Goal: Register for event/course

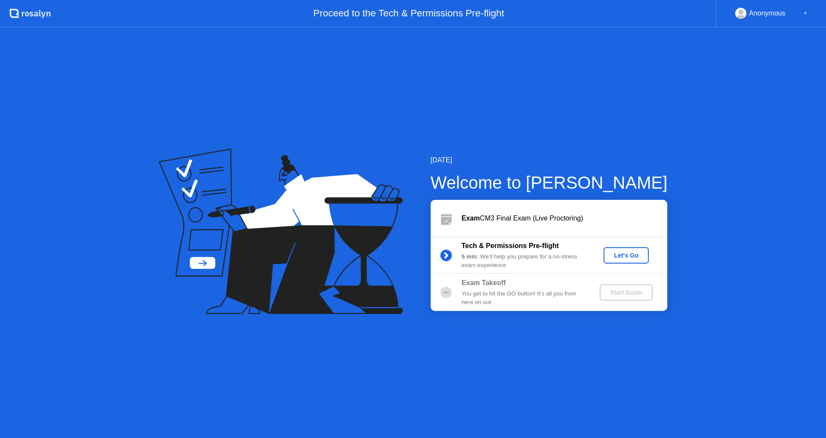
click at [628, 260] on button "Let's Go" at bounding box center [626, 255] width 45 height 16
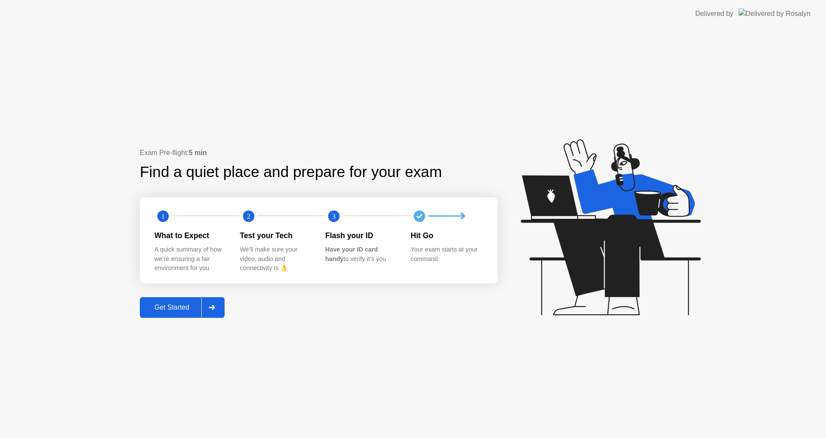
click at [192, 317] on button "Get Started" at bounding box center [182, 307] width 85 height 21
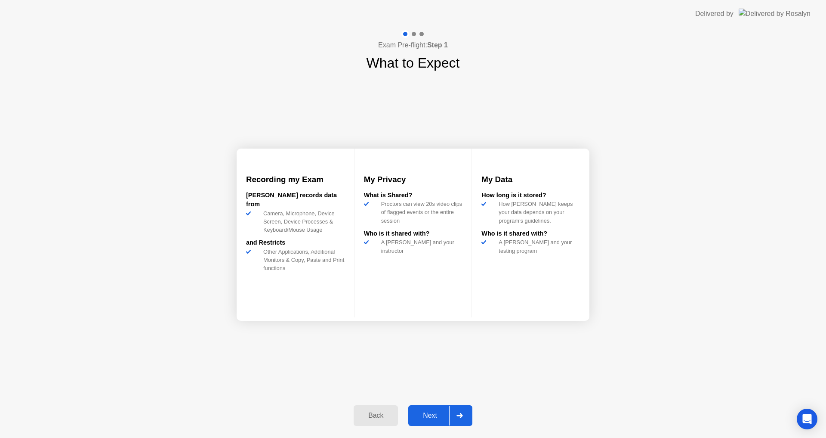
click at [428, 423] on button "Next" at bounding box center [440, 415] width 64 height 21
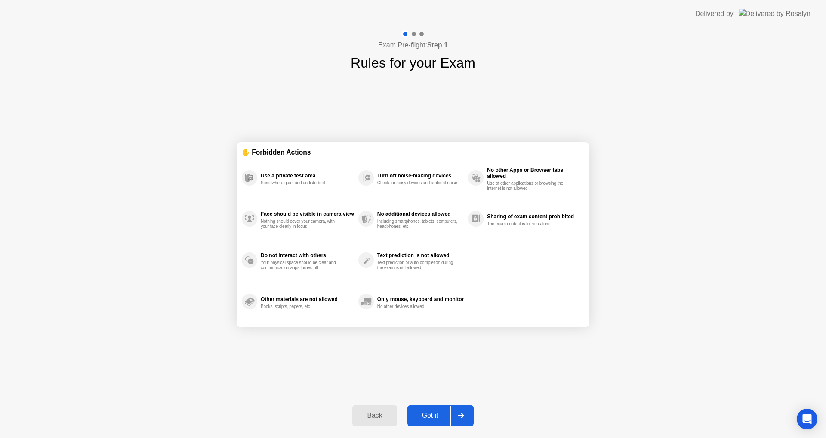
click at [430, 409] on button "Got it" at bounding box center [440, 415] width 66 height 21
select select "Available cameras"
select select "Available speakers"
select select "Available microphones"
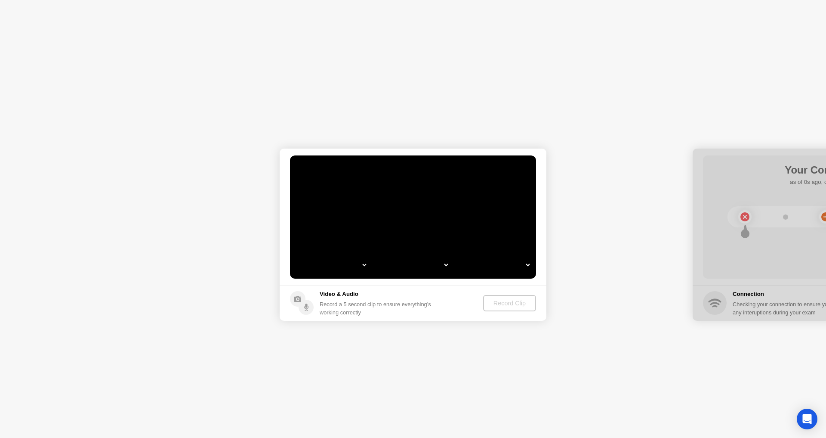
select select "**********"
select select "*******"
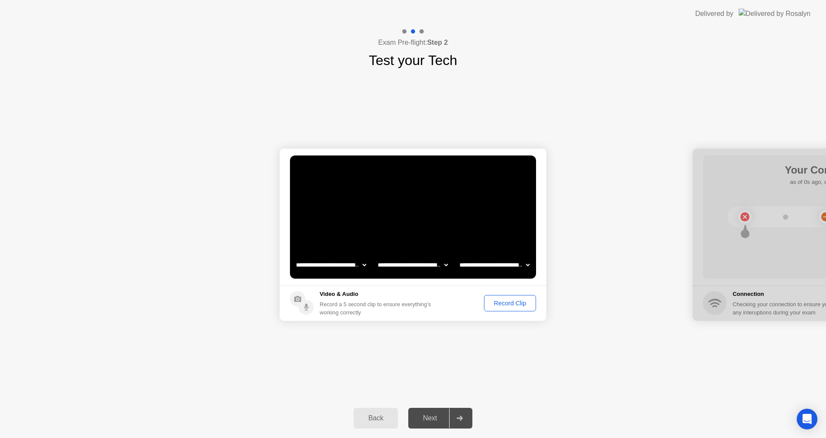
click at [517, 302] on div "Record Clip" at bounding box center [510, 302] width 46 height 7
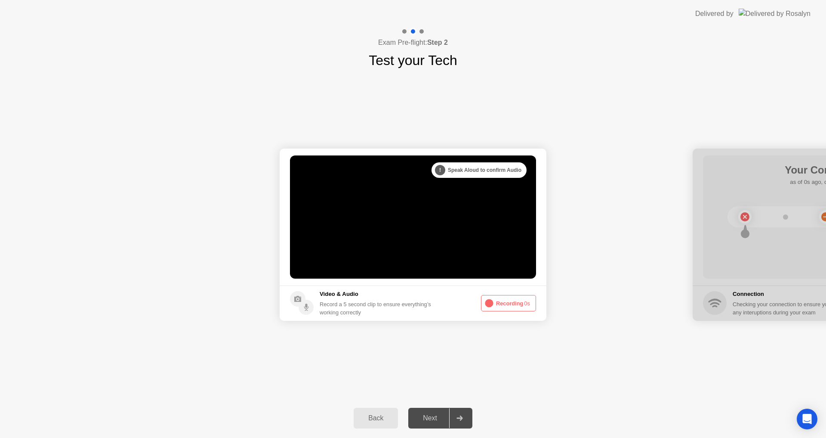
click at [517, 302] on button "Recording 0s" at bounding box center [508, 303] width 55 height 16
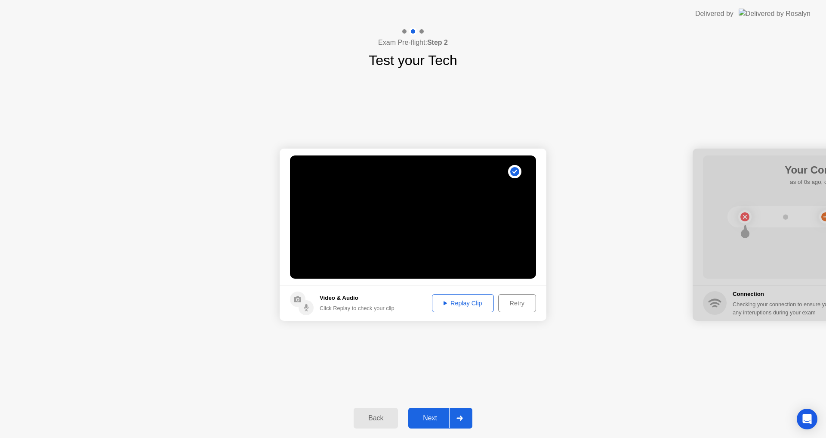
click at [508, 304] on div "Retry" at bounding box center [517, 302] width 32 height 7
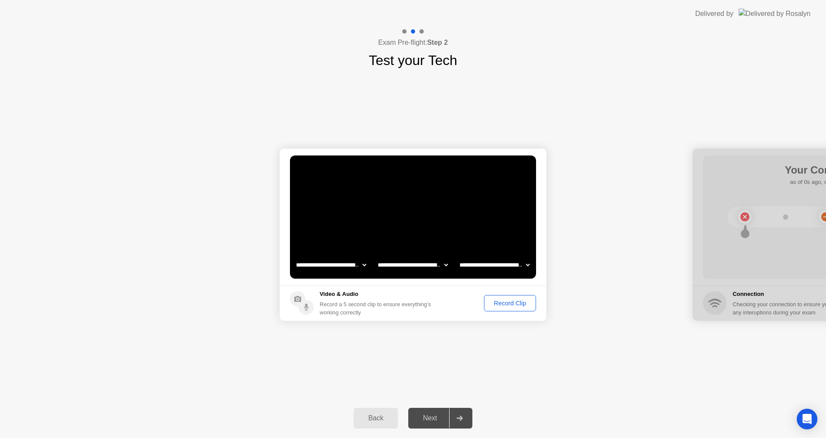
click at [505, 303] on div "Record Clip" at bounding box center [510, 302] width 46 height 7
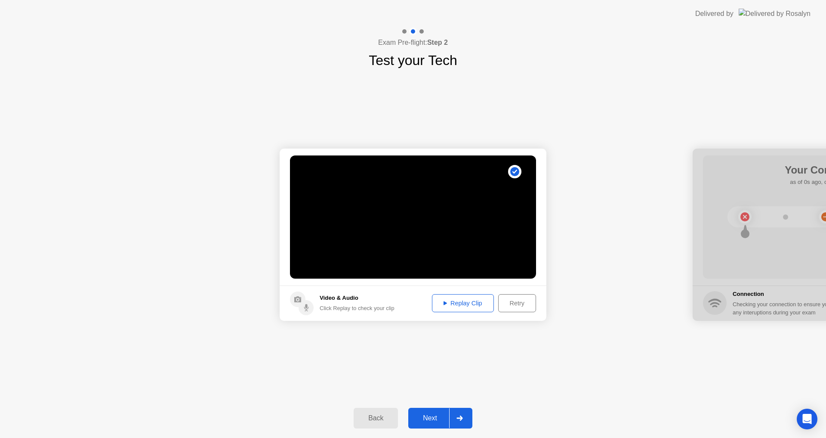
click at [435, 418] on div "Next" at bounding box center [430, 418] width 38 height 8
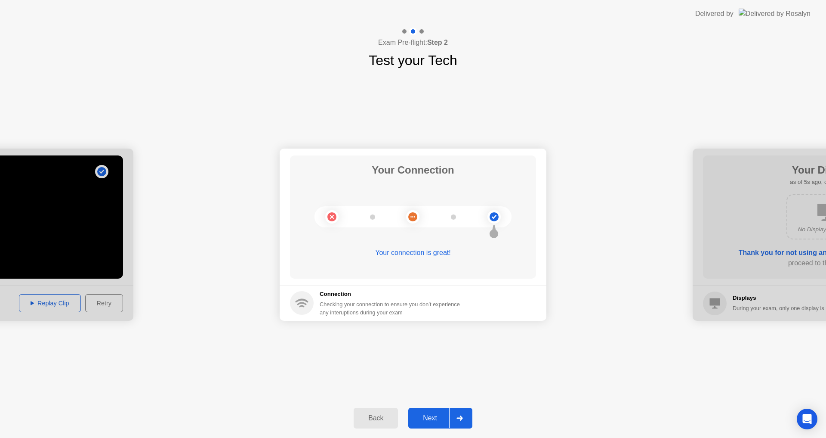
click at [438, 423] on button "Next" at bounding box center [440, 417] width 64 height 21
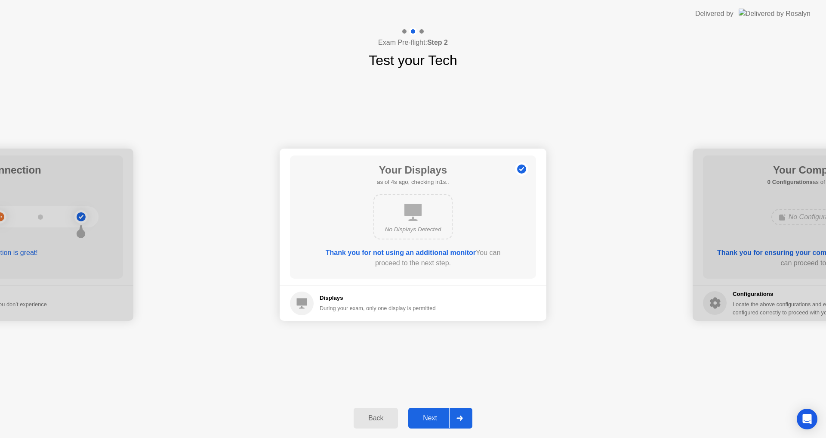
click at [437, 414] on div "Next" at bounding box center [430, 418] width 38 height 8
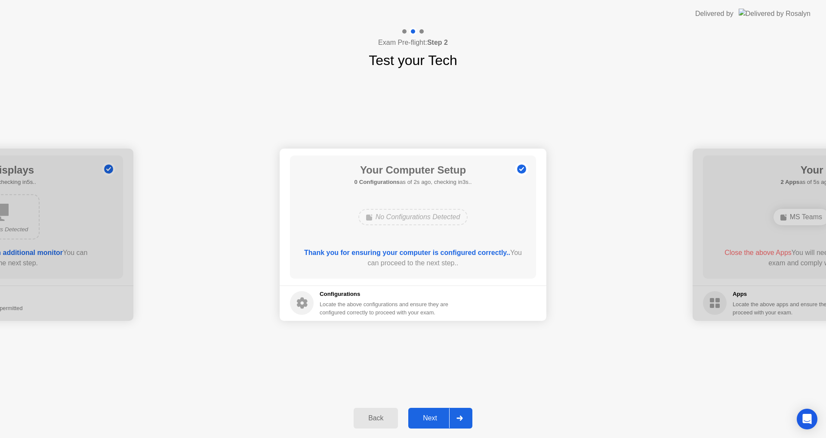
click at [437, 414] on div "Next" at bounding box center [430, 418] width 38 height 8
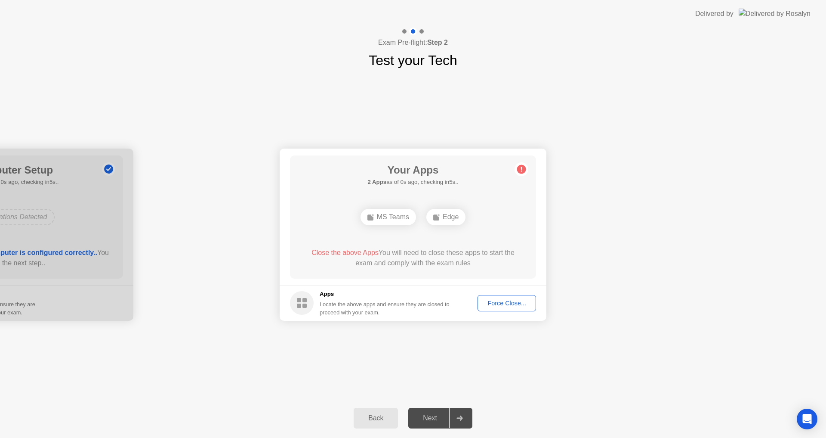
click at [438, 351] on div "**********" at bounding box center [413, 234] width 826 height 327
click at [498, 300] on div "Force Close..." at bounding box center [507, 302] width 52 height 7
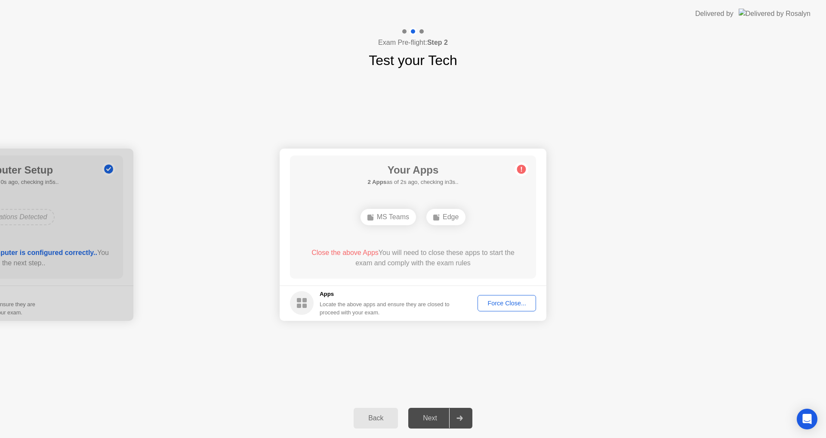
click at [413, 309] on div "Locate the above apps and ensure they are closed to proceed with your exam." at bounding box center [385, 308] width 130 height 16
click at [504, 299] on div "Force Close..." at bounding box center [507, 302] width 52 height 7
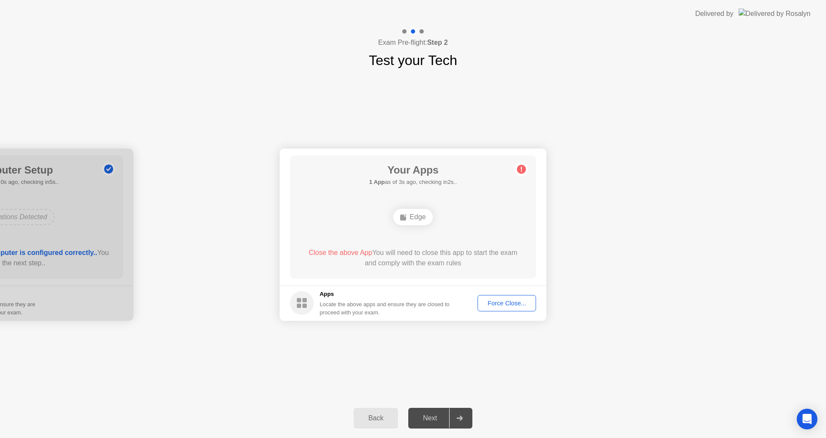
click at [493, 355] on div "**********" at bounding box center [413, 234] width 826 height 327
click at [428, 415] on div "Next" at bounding box center [430, 418] width 38 height 8
click at [427, 256] on div "Close the above App You will need to close this app to start the exam and compl…" at bounding box center [413, 257] width 222 height 21
click at [413, 218] on div "Edge" at bounding box center [412, 217] width 39 height 16
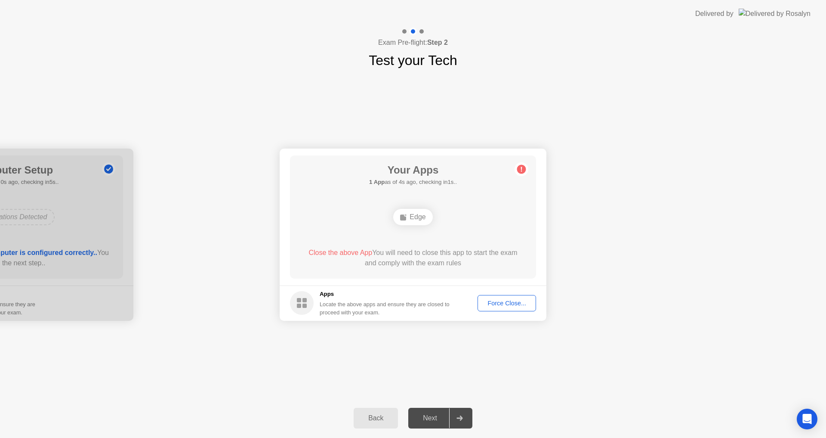
click at [503, 311] on button "Force Close..." at bounding box center [507, 303] width 59 height 16
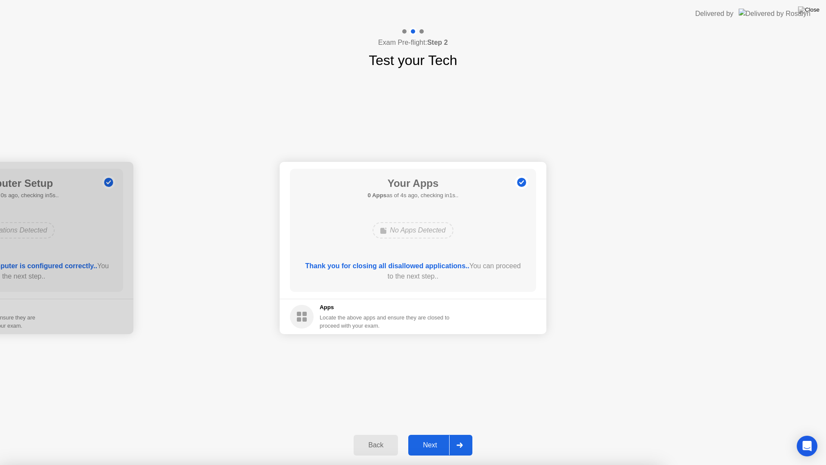
click at [443, 437] on div "Next" at bounding box center [430, 445] width 38 height 8
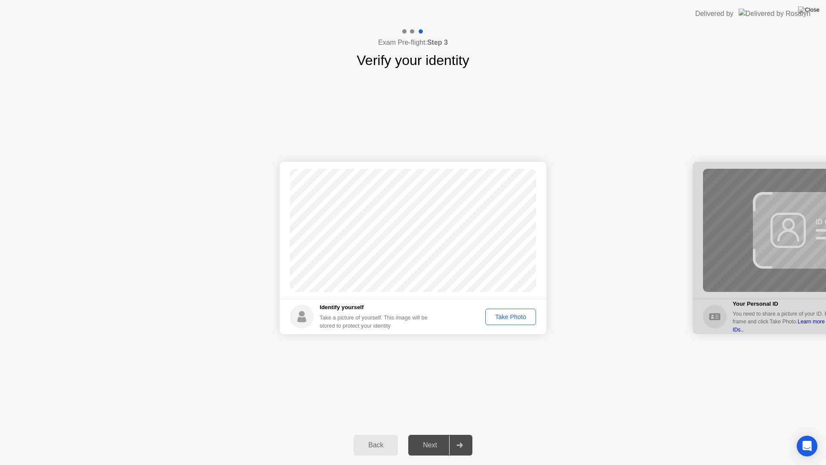
click at [504, 314] on div "Take Photo" at bounding box center [510, 316] width 45 height 7
click at [439, 437] on button "Next" at bounding box center [440, 445] width 64 height 21
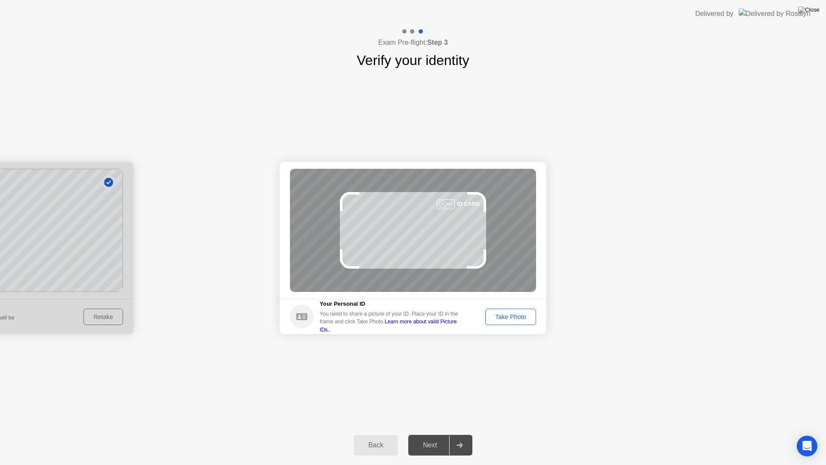
click at [503, 320] on div "Take Photo" at bounding box center [510, 316] width 45 height 7
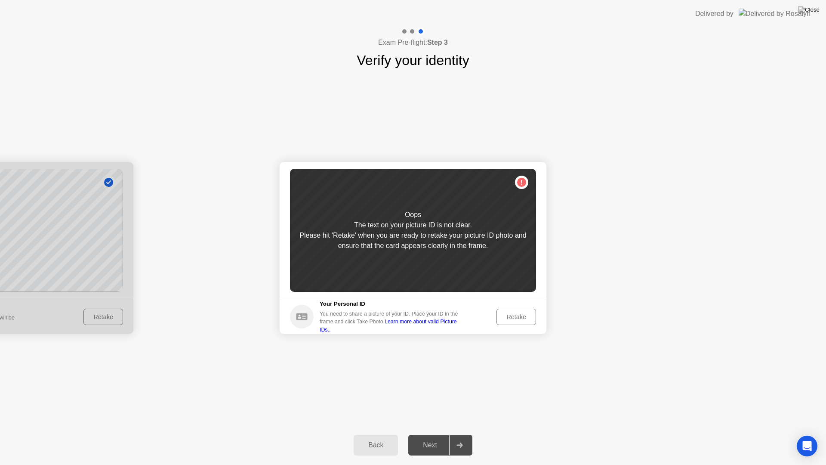
click at [516, 316] on div "Retake" at bounding box center [517, 316] width 34 height 7
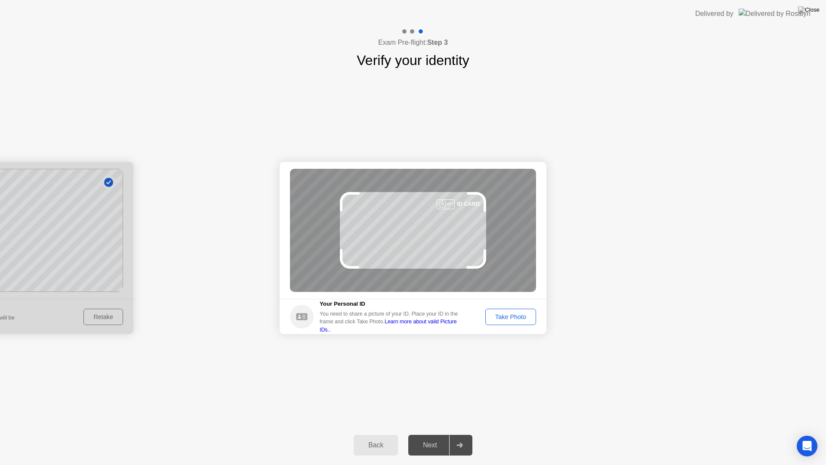
click at [510, 318] on div "Take Photo" at bounding box center [510, 316] width 45 height 7
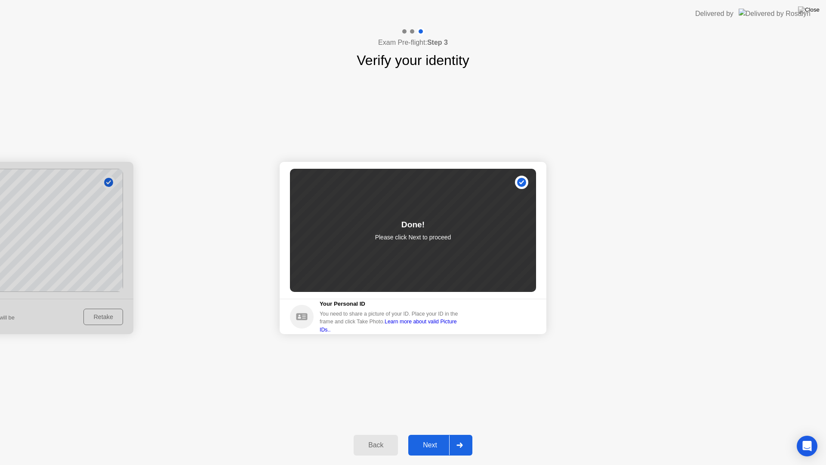
click at [429, 437] on div "Next" at bounding box center [430, 445] width 38 height 8
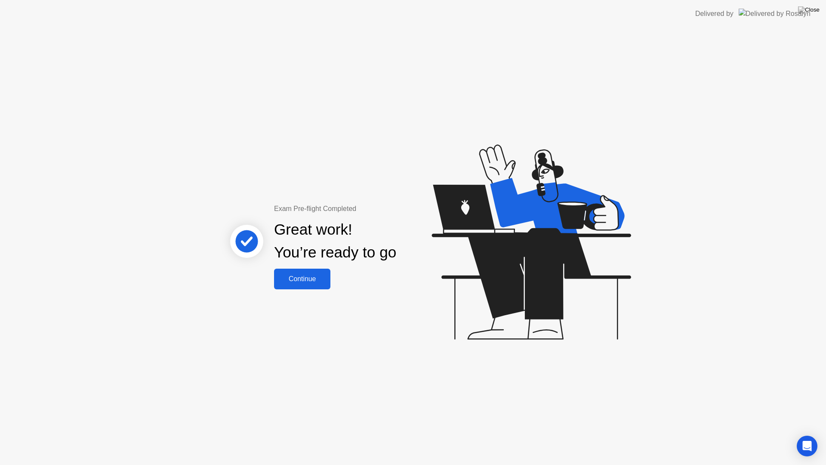
click at [317, 287] on button "Continue" at bounding box center [302, 278] width 56 height 21
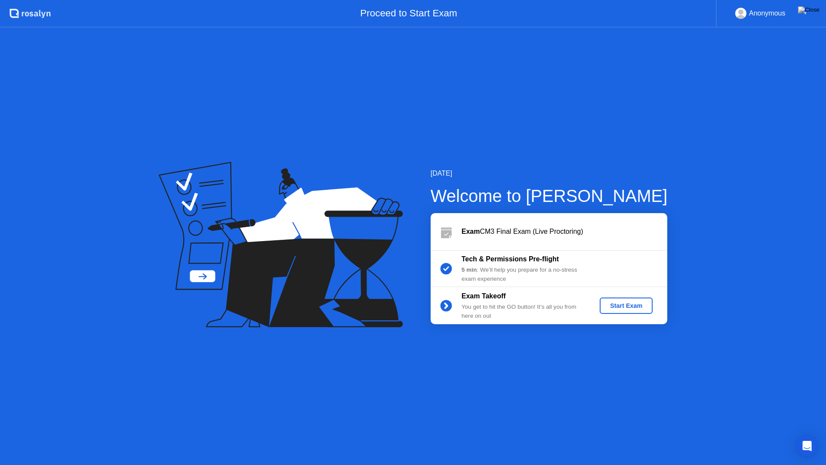
click at [628, 296] on div "Exam Takeoff You get to hit the GO button! It’s all you from here on out Start …" at bounding box center [549, 305] width 237 height 37
click at [629, 298] on button "Start Exam" at bounding box center [626, 305] width 53 height 16
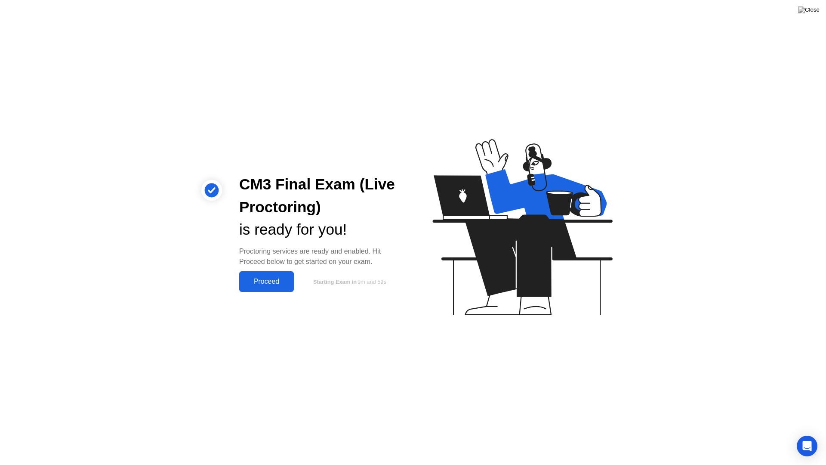
click at [272, 284] on div "Proceed" at bounding box center [266, 282] width 49 height 8
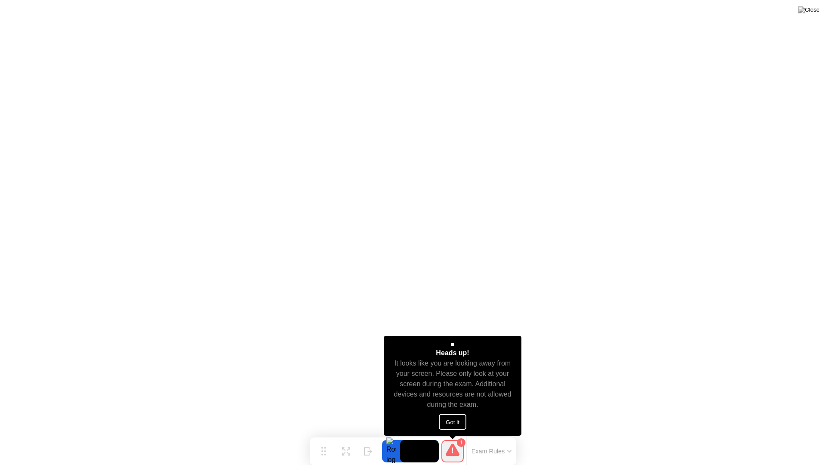
click at [450, 420] on button "Got it" at bounding box center [453, 421] width 28 height 15
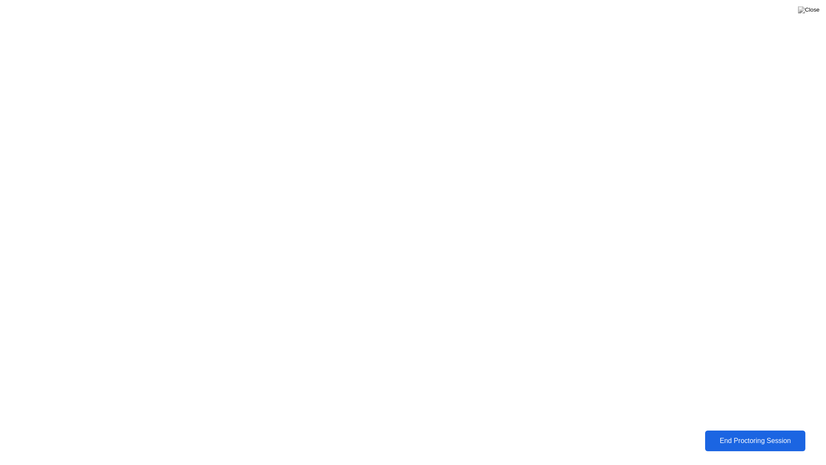
click at [747, 437] on div "End Proctoring Session" at bounding box center [755, 441] width 96 height 8
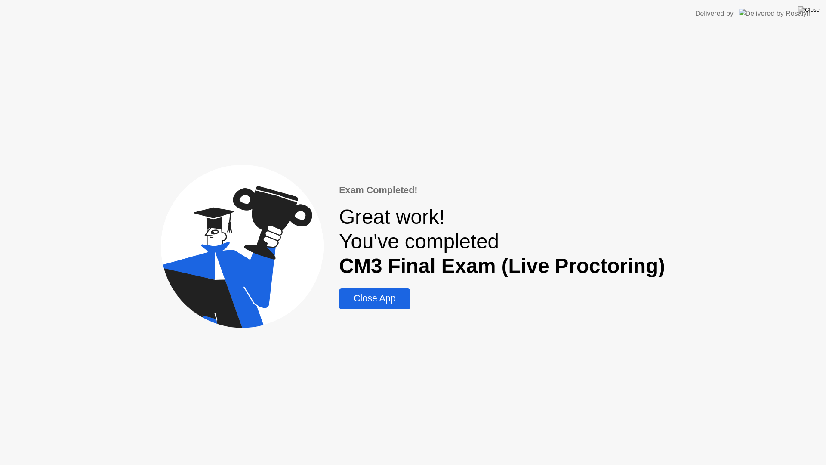
click at [379, 296] on div "Close App" at bounding box center [375, 298] width 66 height 11
